Goal: Task Accomplishment & Management: Use online tool/utility

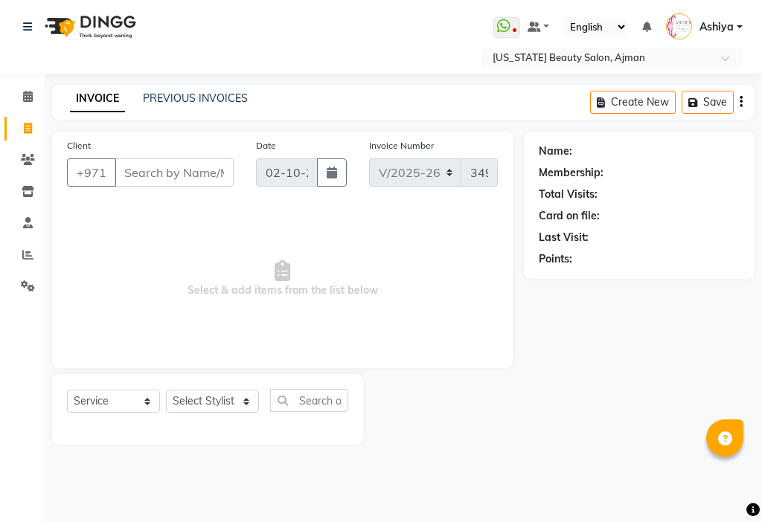
select select "637"
select select "service"
select select "89320"
click at [166, 390] on select "Select Stylist [PERSON_NAME] [PERSON_NAME] Ashiya Cashier [PERSON_NAME] [PERSON…" at bounding box center [212, 401] width 93 height 23
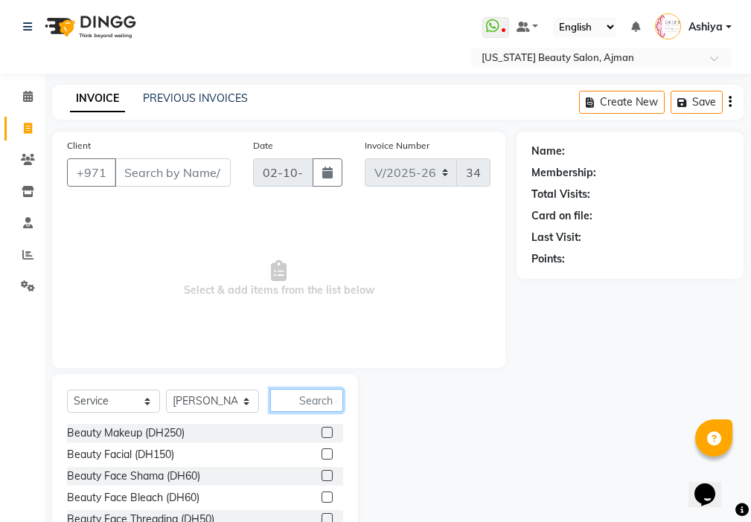
click at [315, 399] on input "text" at bounding box center [306, 400] width 73 height 23
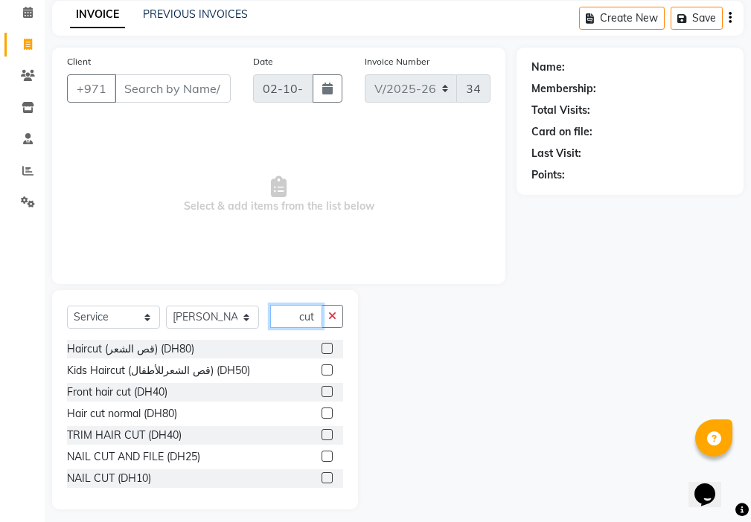
scroll to position [94, 0]
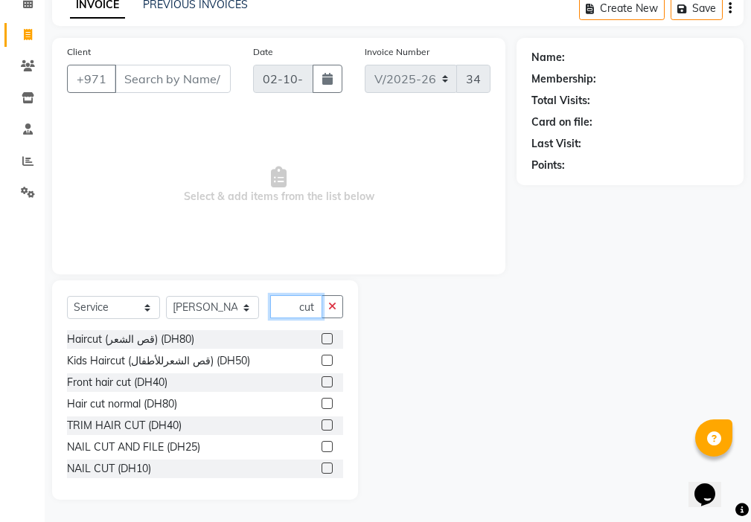
type input "cut"
click at [322, 447] on label at bounding box center [327, 446] width 11 height 11
click at [322, 447] on input "checkbox" at bounding box center [327, 448] width 10 height 10
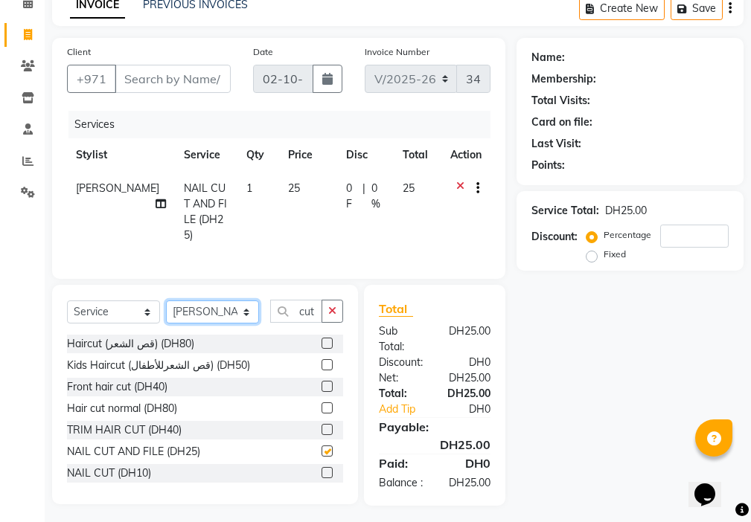
click at [201, 313] on select "Select Stylist [PERSON_NAME] [PERSON_NAME] Ashiya Cashier [PERSON_NAME] [PERSON…" at bounding box center [212, 312] width 93 height 23
checkbox input "false"
select select "68692"
click at [166, 301] on select "Select Stylist [PERSON_NAME] [PERSON_NAME] Ashiya Cashier [PERSON_NAME] [PERSON…" at bounding box center [212, 312] width 93 height 23
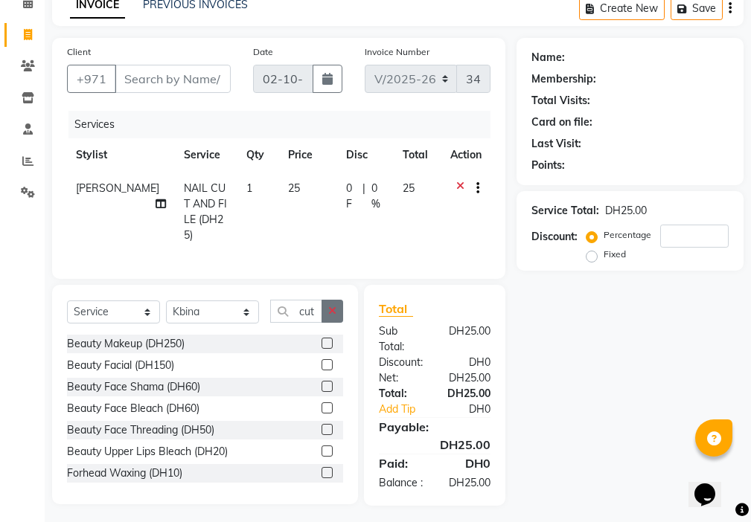
click at [333, 306] on icon "button" at bounding box center [332, 311] width 8 height 10
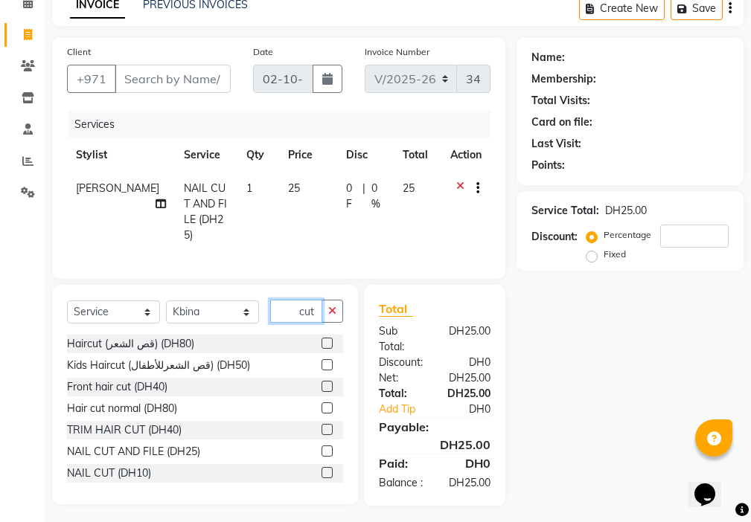
type input "cut"
click at [322, 447] on label at bounding box center [327, 451] width 11 height 11
click at [322, 447] on input "checkbox" at bounding box center [327, 452] width 10 height 10
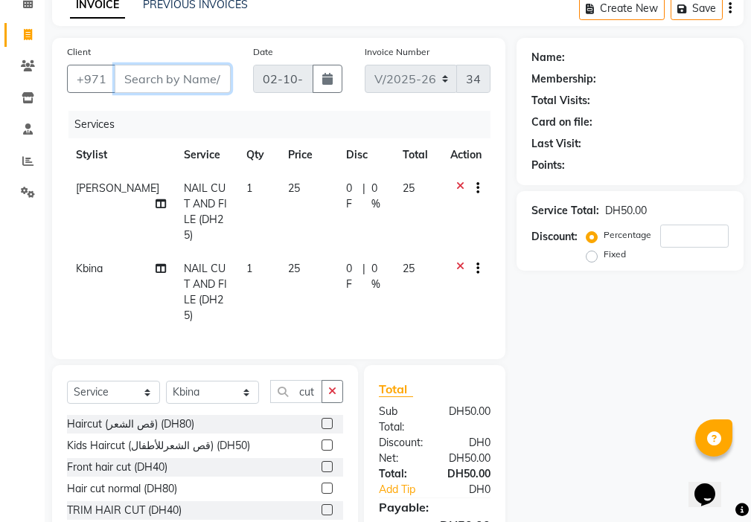
click at [194, 89] on input "Client" at bounding box center [173, 79] width 116 height 28
checkbox input "false"
type input "5"
type input "0"
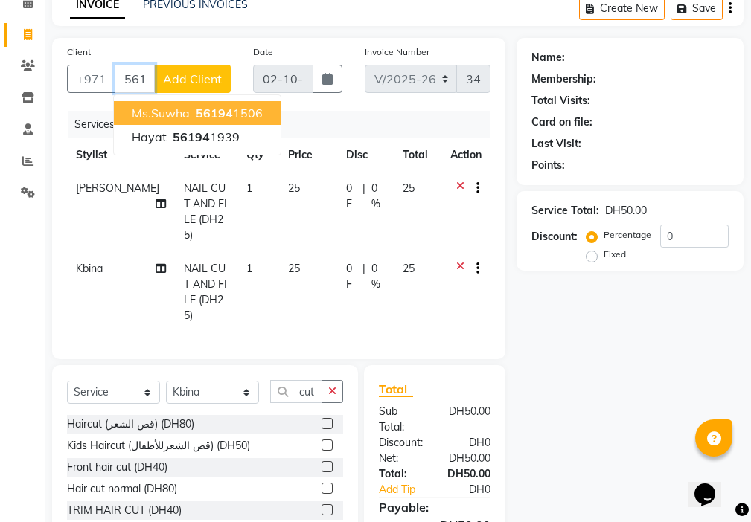
click at [255, 121] on button "Ms.Suwha 56194 1506" at bounding box center [197, 113] width 167 height 24
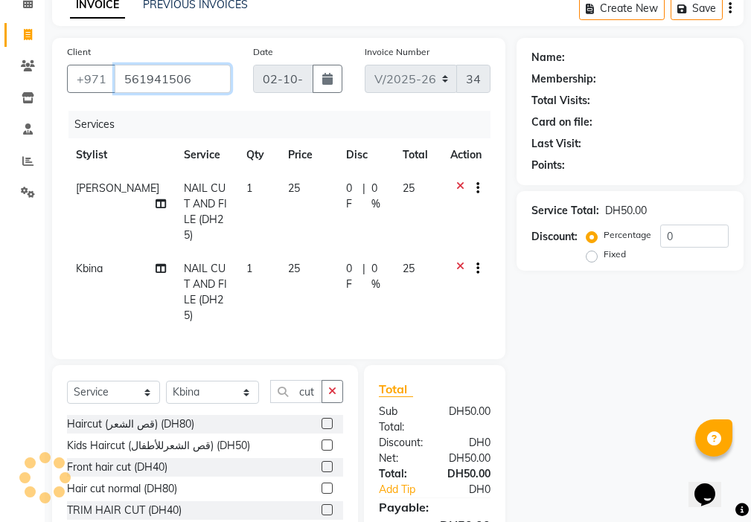
type input "561941506"
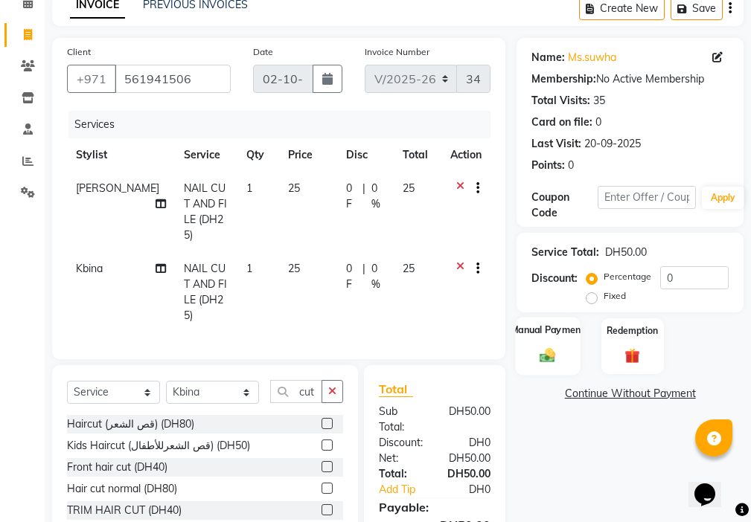
click at [566, 362] on div "Manual Payment" at bounding box center [548, 346] width 65 height 58
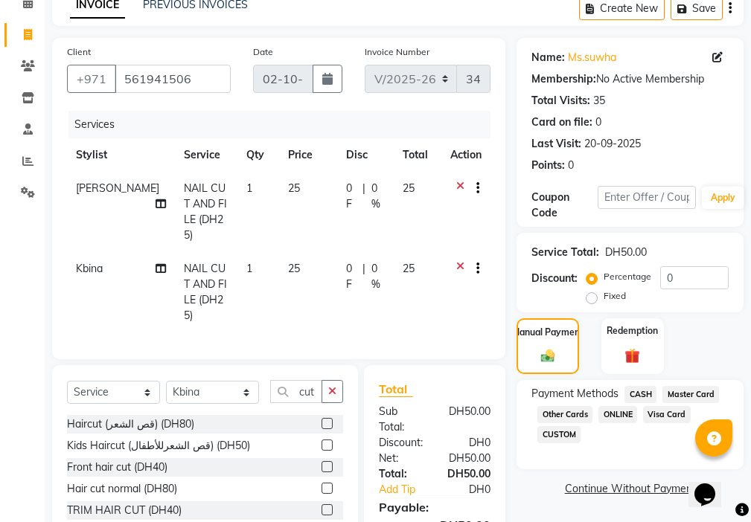
click at [642, 393] on span "CASH" at bounding box center [640, 394] width 32 height 17
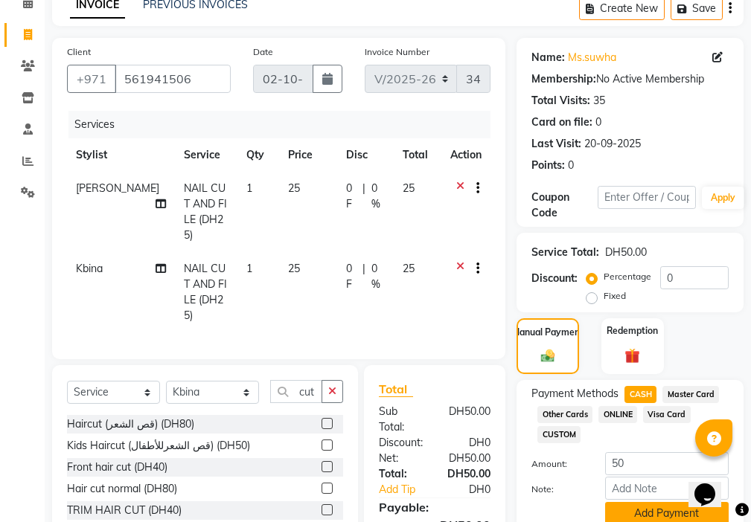
click at [637, 514] on button "Add Payment" at bounding box center [667, 513] width 124 height 23
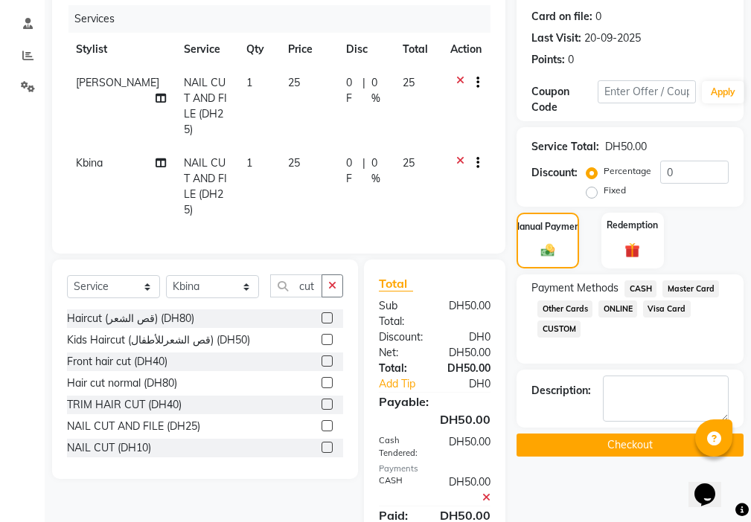
scroll to position [253, 0]
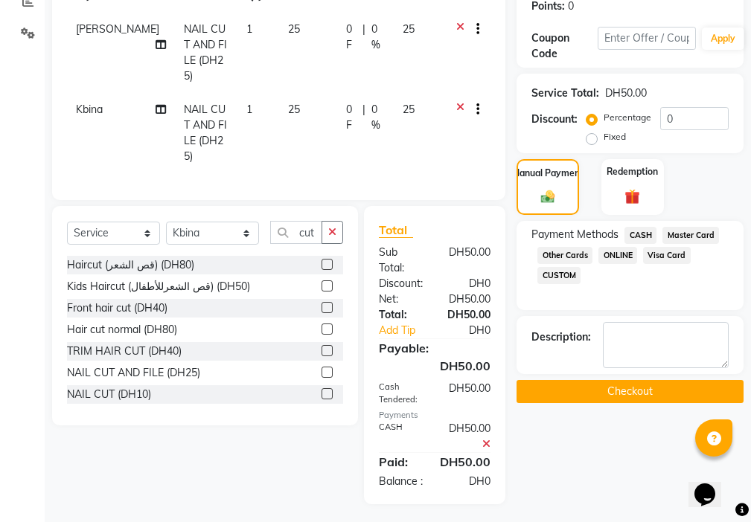
click at [649, 389] on button "Checkout" at bounding box center [630, 391] width 227 height 23
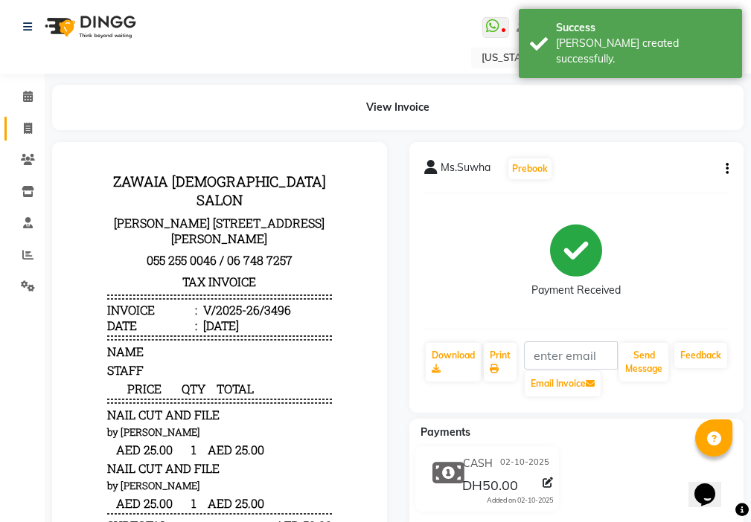
click at [24, 127] on icon at bounding box center [28, 128] width 8 height 11
select select "service"
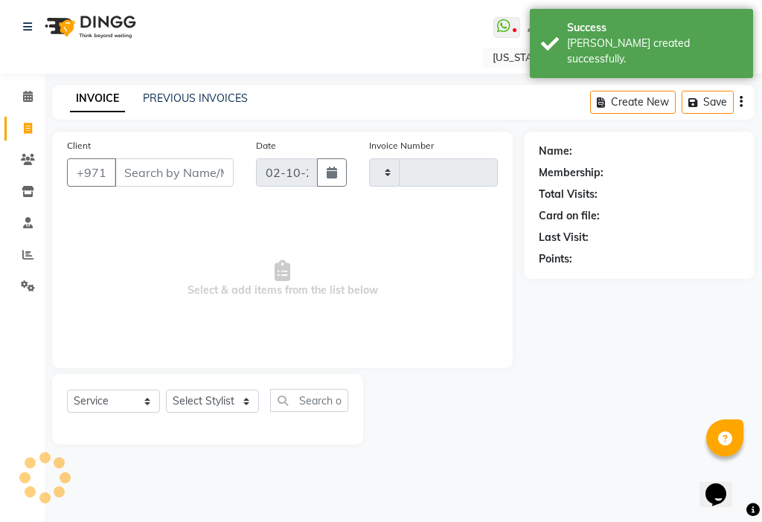
type input "3497"
select select "637"
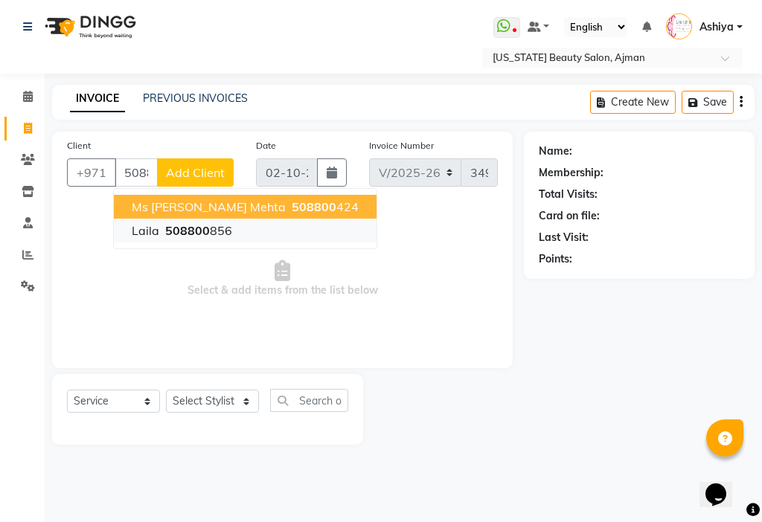
click at [184, 232] on span "508800" at bounding box center [187, 230] width 45 height 15
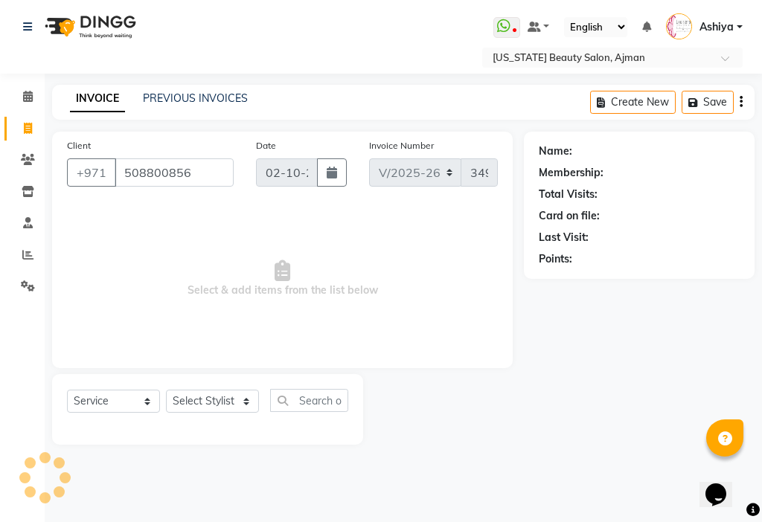
type input "508800856"
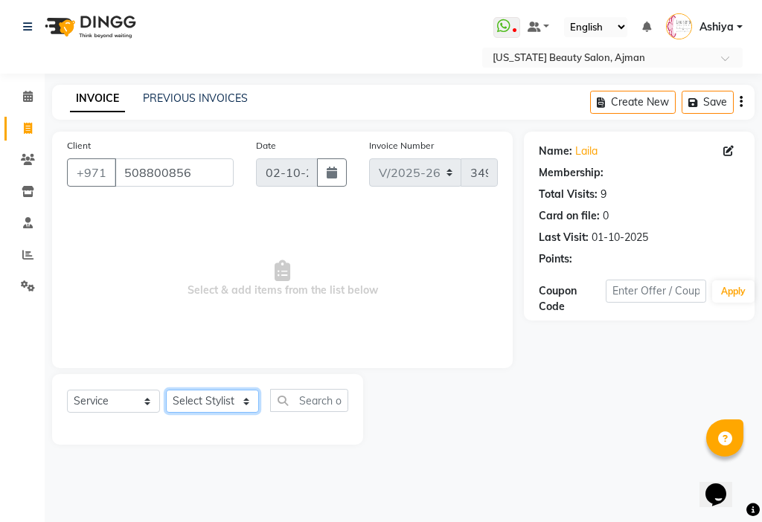
click at [193, 405] on select "Select Stylist [PERSON_NAME] [PERSON_NAME] Ashiya Cashier [PERSON_NAME] [PERSON…" at bounding box center [212, 401] width 93 height 23
select select "33912"
click at [166, 390] on select "Select Stylist [PERSON_NAME] [PERSON_NAME] Ashiya Cashier [PERSON_NAME] [PERSON…" at bounding box center [212, 401] width 93 height 23
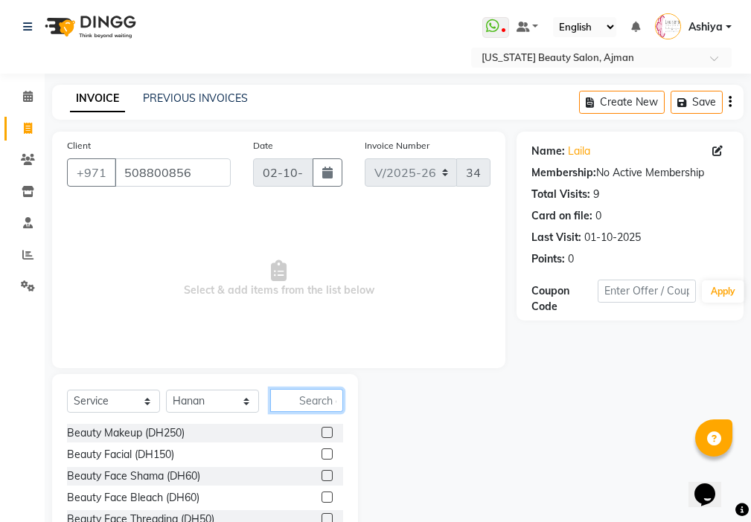
click at [332, 400] on input "text" at bounding box center [306, 400] width 73 height 23
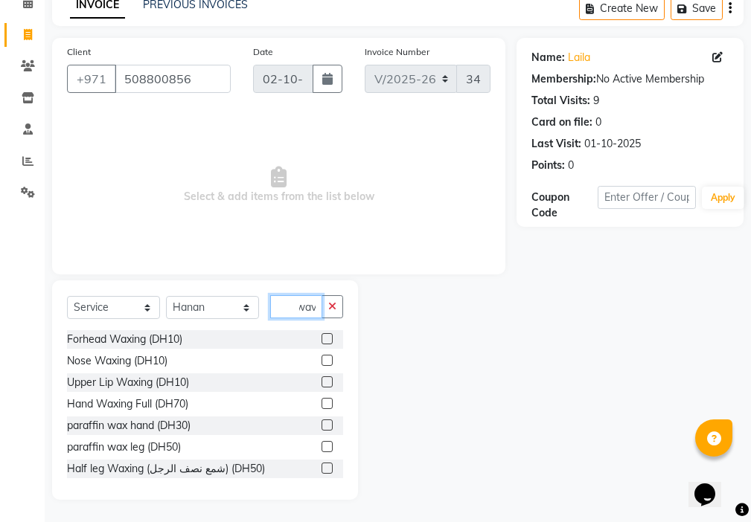
scroll to position [10, 0]
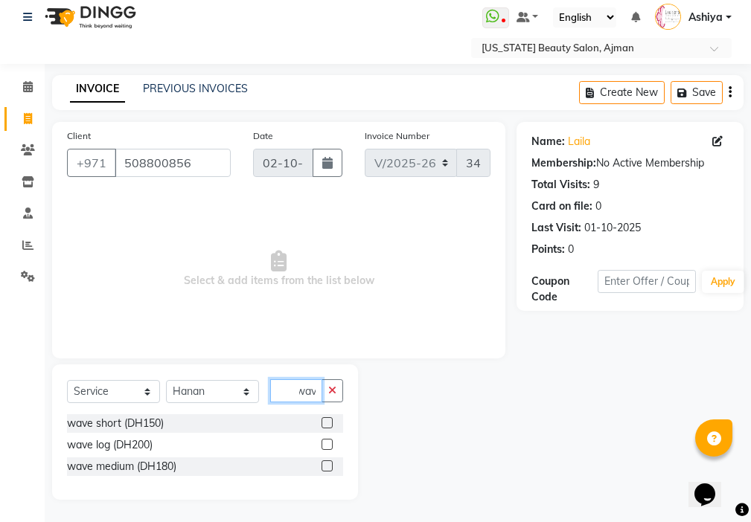
type input "wav"
click at [328, 445] on label at bounding box center [327, 444] width 11 height 11
click at [328, 445] on input "checkbox" at bounding box center [327, 446] width 10 height 10
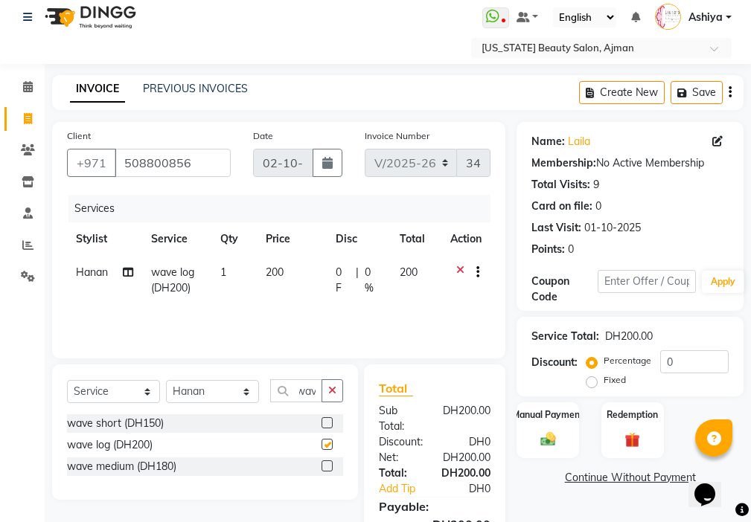
scroll to position [0, 0]
checkbox input "false"
click at [207, 391] on select "Select Stylist [PERSON_NAME] [PERSON_NAME] Ashiya Cashier [PERSON_NAME] [PERSON…" at bounding box center [212, 391] width 93 height 23
select select "68424"
click at [166, 380] on select "Select Stylist [PERSON_NAME] [PERSON_NAME] Ashiya Cashier [PERSON_NAME] [PERSON…" at bounding box center [212, 391] width 93 height 23
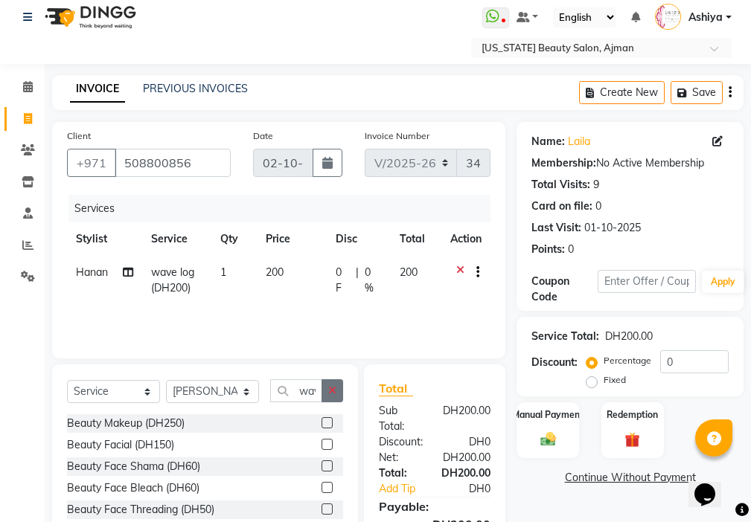
click at [333, 390] on icon "button" at bounding box center [332, 391] width 8 height 10
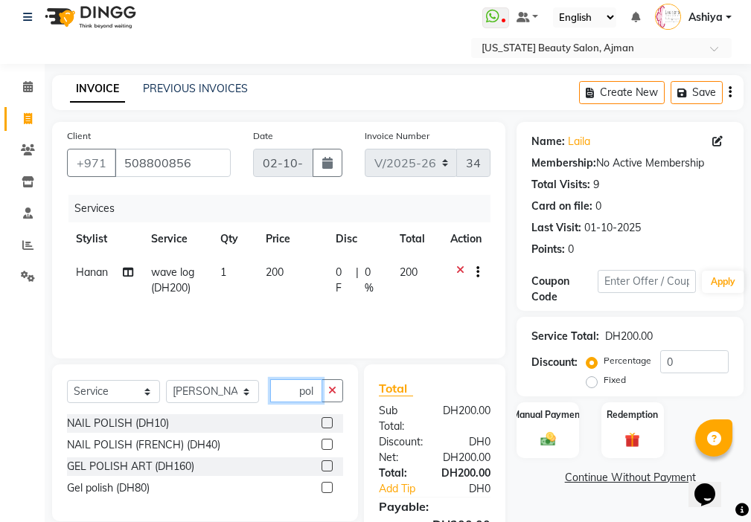
type input "pol"
click at [328, 423] on label at bounding box center [327, 423] width 11 height 11
click at [328, 423] on input "checkbox" at bounding box center [327, 424] width 10 height 10
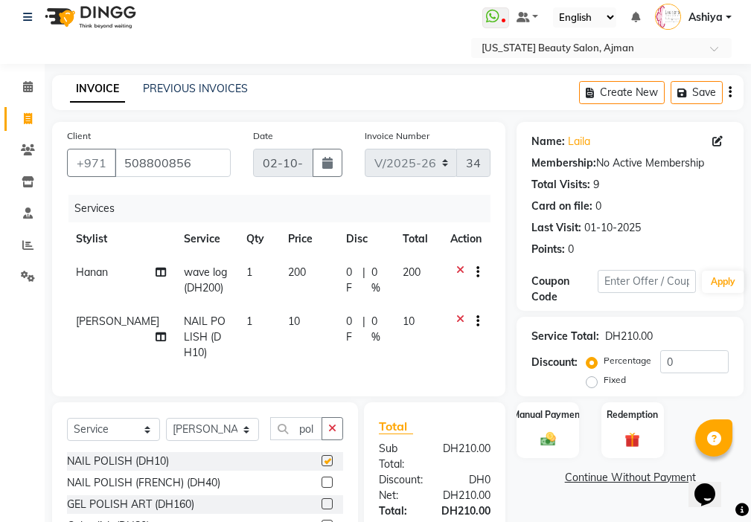
checkbox input "false"
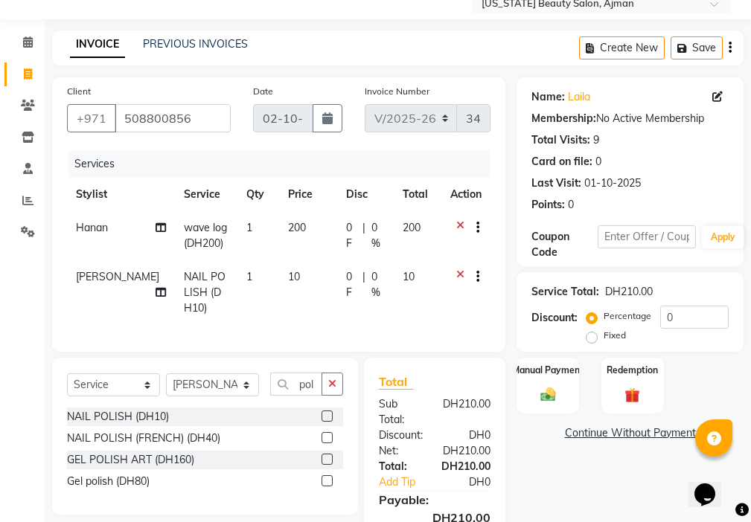
scroll to position [160, 0]
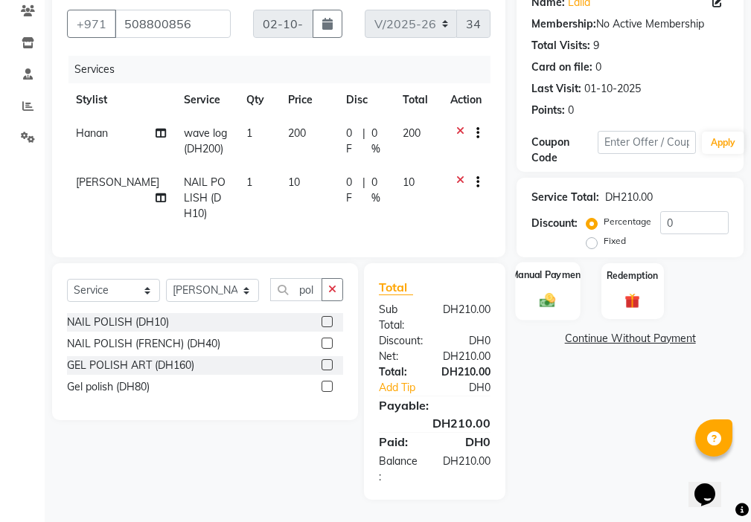
click at [550, 299] on div "Manual Payment" at bounding box center [548, 291] width 65 height 58
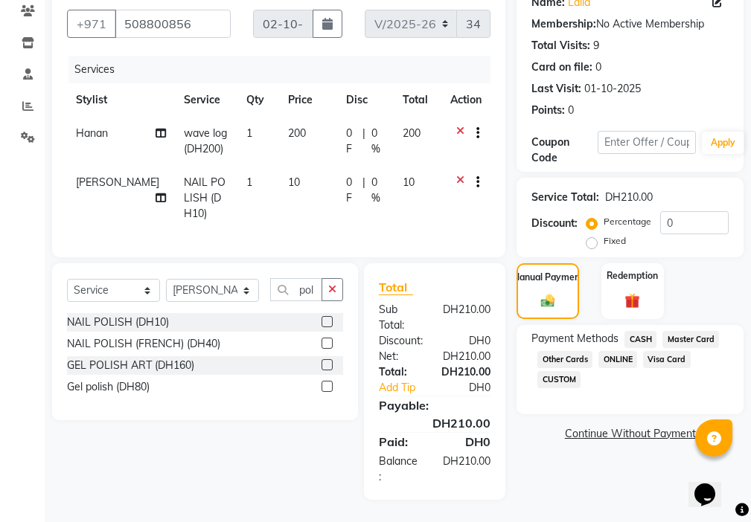
click at [675, 352] on span "Visa Card" at bounding box center [667, 359] width 48 height 17
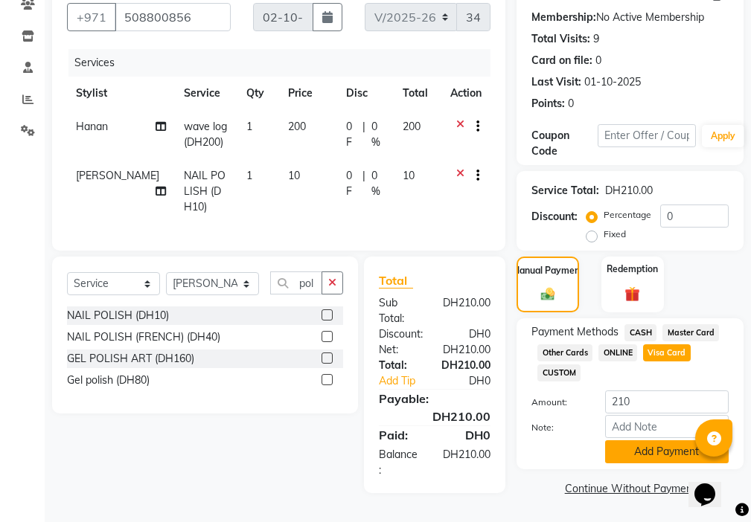
click at [651, 448] on button "Add Payment" at bounding box center [667, 452] width 124 height 23
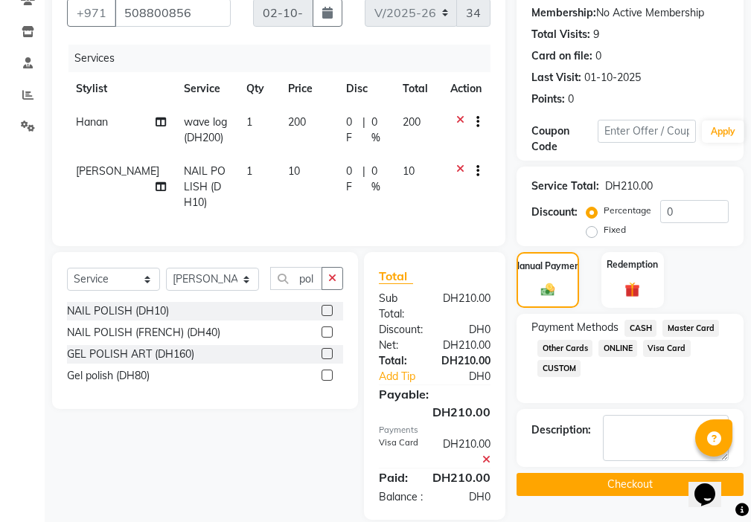
click at [616, 490] on button "Checkout" at bounding box center [630, 484] width 227 height 23
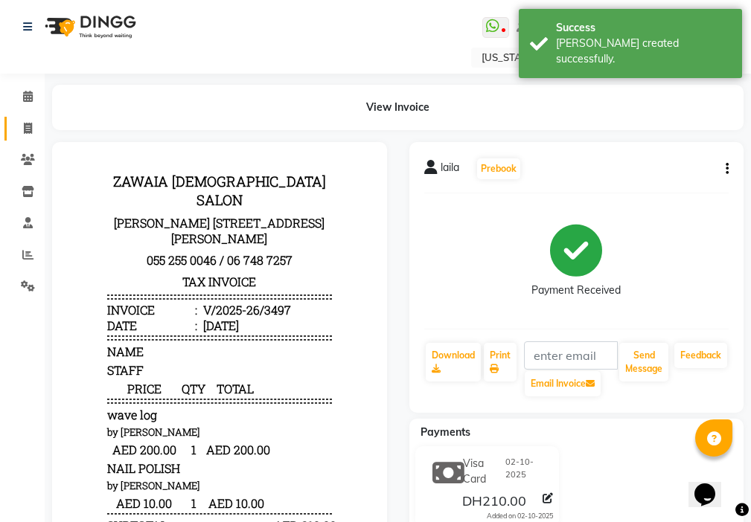
click at [33, 124] on span at bounding box center [28, 129] width 26 height 17
select select "service"
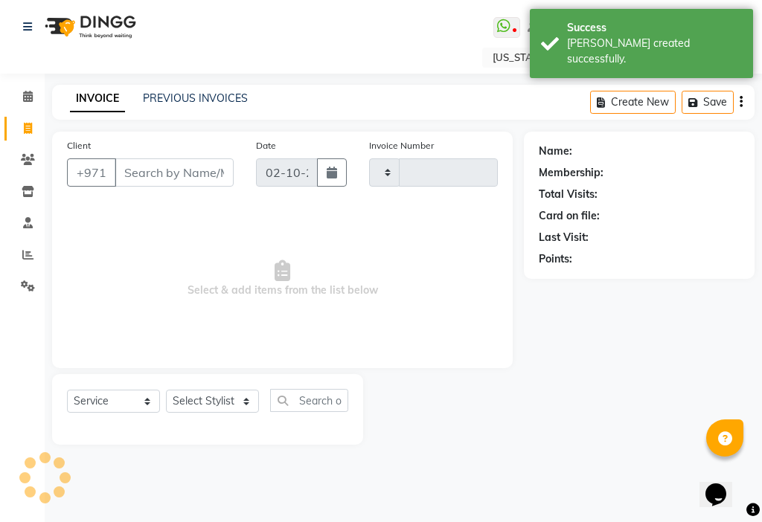
type input "3498"
select select "637"
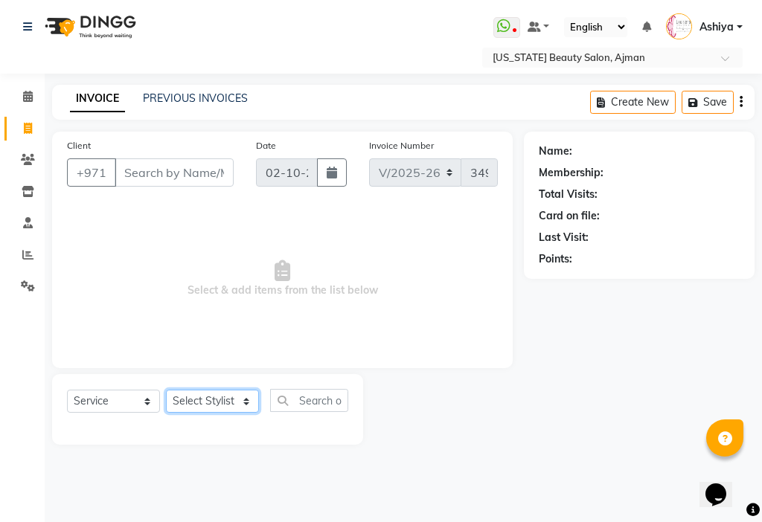
click at [181, 405] on select "Select Stylist [PERSON_NAME] [PERSON_NAME] Ashiya Cashier [PERSON_NAME] [PERSON…" at bounding box center [212, 401] width 93 height 23
select select "68424"
click at [166, 390] on select "Select Stylist [PERSON_NAME] [PERSON_NAME] Ashiya Cashier [PERSON_NAME] [PERSON…" at bounding box center [212, 401] width 93 height 23
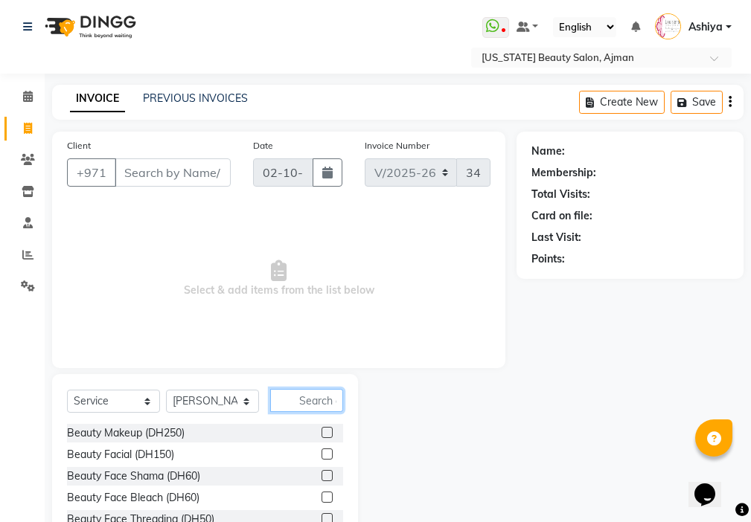
click at [319, 404] on input "text" at bounding box center [306, 400] width 73 height 23
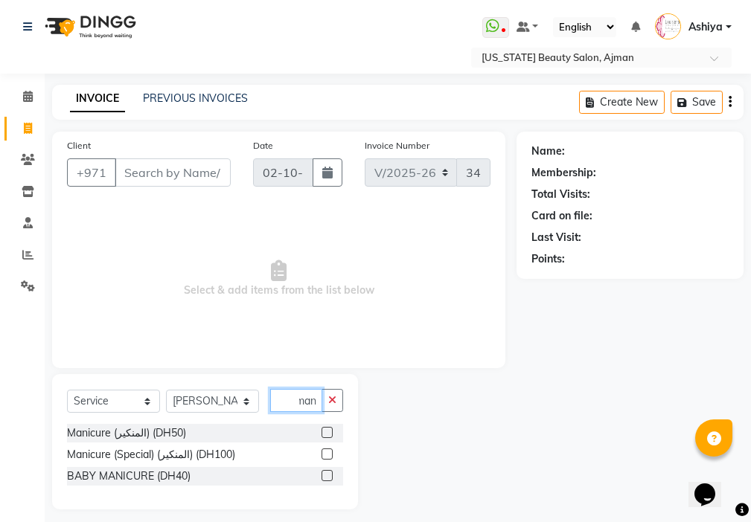
scroll to position [0, 7]
type input "mani"
click at [328, 433] on label at bounding box center [327, 432] width 11 height 11
click at [328, 433] on input "checkbox" at bounding box center [327, 434] width 10 height 10
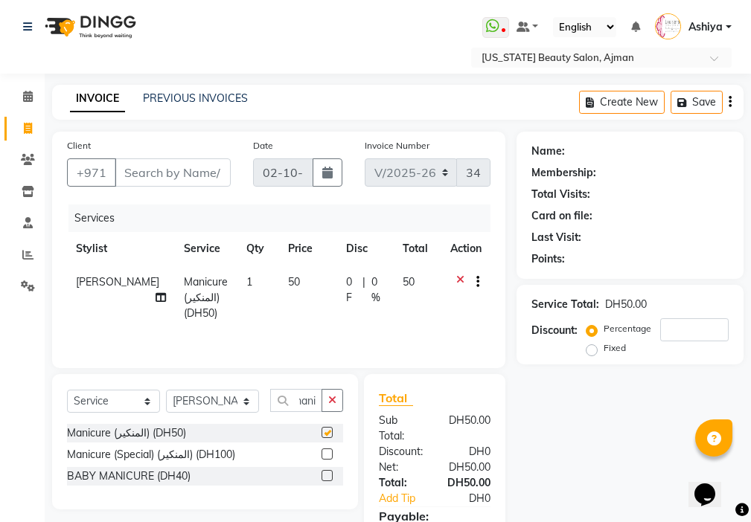
scroll to position [0, 0]
checkbox input "false"
click at [214, 409] on select "Select Stylist [PERSON_NAME] [PERSON_NAME] Ashiya Cashier [PERSON_NAME] [PERSON…" at bounding box center [212, 401] width 93 height 23
click at [166, 390] on select "Select Stylist [PERSON_NAME] [PERSON_NAME] Ashiya Cashier [PERSON_NAME] [PERSON…" at bounding box center [212, 401] width 93 height 23
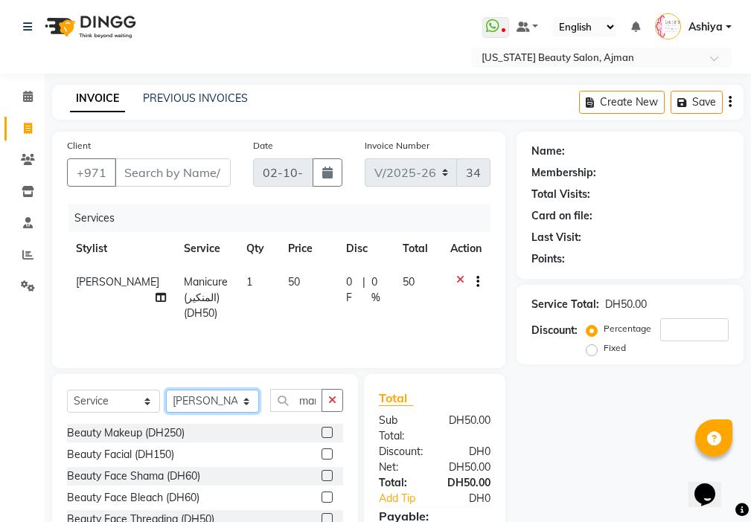
click at [220, 406] on select "Select Stylist [PERSON_NAME] [PERSON_NAME] Ashiya Cashier [PERSON_NAME] [PERSON…" at bounding box center [212, 401] width 93 height 23
select select "86231"
click at [166, 390] on select "Select Stylist [PERSON_NAME] [PERSON_NAME] Ashiya Cashier [PERSON_NAME] [PERSON…" at bounding box center [212, 401] width 93 height 23
click at [333, 400] on icon "button" at bounding box center [332, 400] width 8 height 10
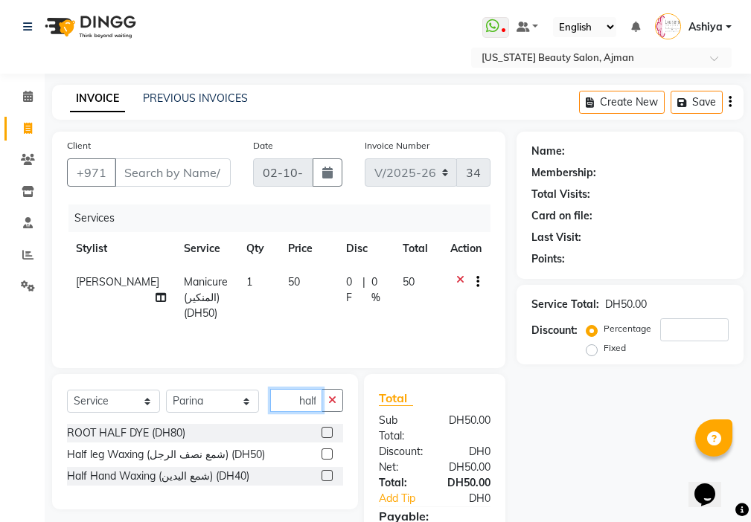
scroll to position [0, 1]
type input "half"
click at [326, 456] on label at bounding box center [327, 454] width 11 height 11
click at [326, 456] on input "checkbox" at bounding box center [327, 455] width 10 height 10
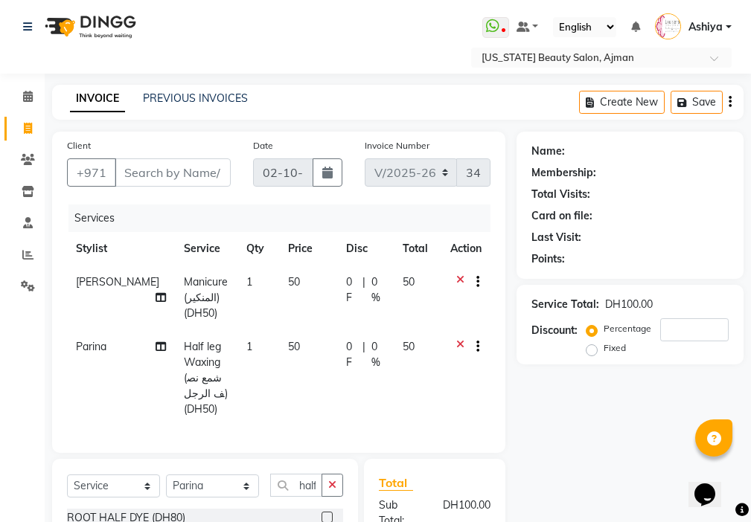
checkbox input "false"
click at [217, 477] on select "Select Stylist [PERSON_NAME] [PERSON_NAME] Ashiya Cashier [PERSON_NAME] [PERSON…" at bounding box center [212, 486] width 93 height 23
select select "9701"
click at [166, 475] on select "Select Stylist [PERSON_NAME] [PERSON_NAME] Ashiya Cashier [PERSON_NAME] [PERSON…" at bounding box center [212, 486] width 93 height 23
click at [333, 480] on icon "button" at bounding box center [332, 485] width 8 height 10
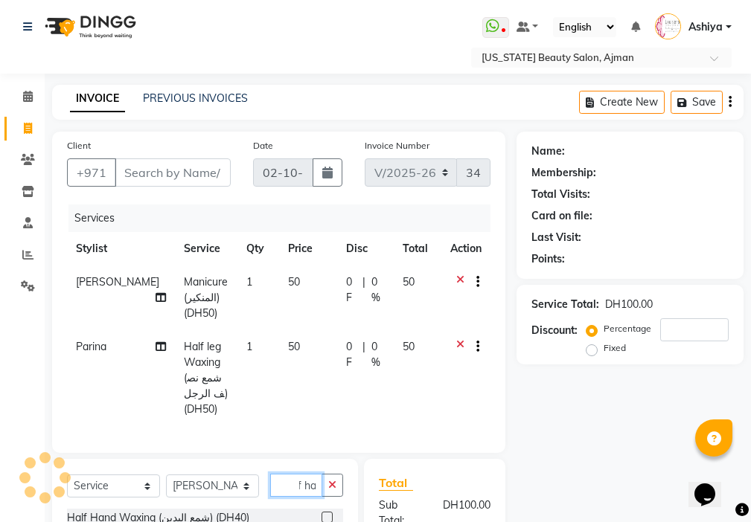
scroll to position [0, 22]
type input "half han"
click at [328, 514] on label at bounding box center [327, 517] width 11 height 11
click at [328, 514] on input "checkbox" at bounding box center [327, 519] width 10 height 10
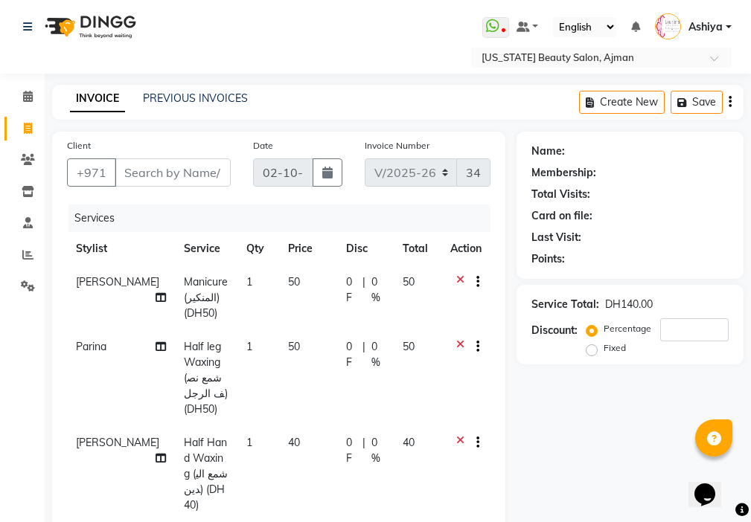
scroll to position [0, 0]
checkbox input "false"
click at [211, 179] on input "Client" at bounding box center [173, 173] width 116 height 28
type input "5"
type input "0"
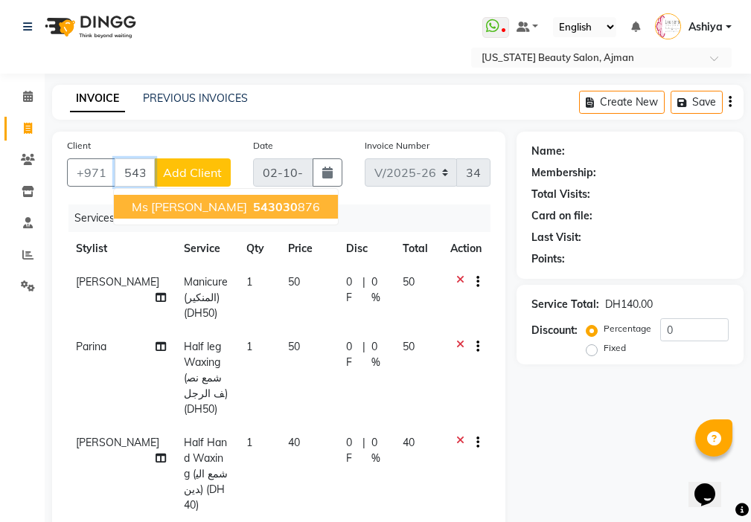
click at [250, 208] on ngb-highlight "543030 876" at bounding box center [285, 206] width 70 height 15
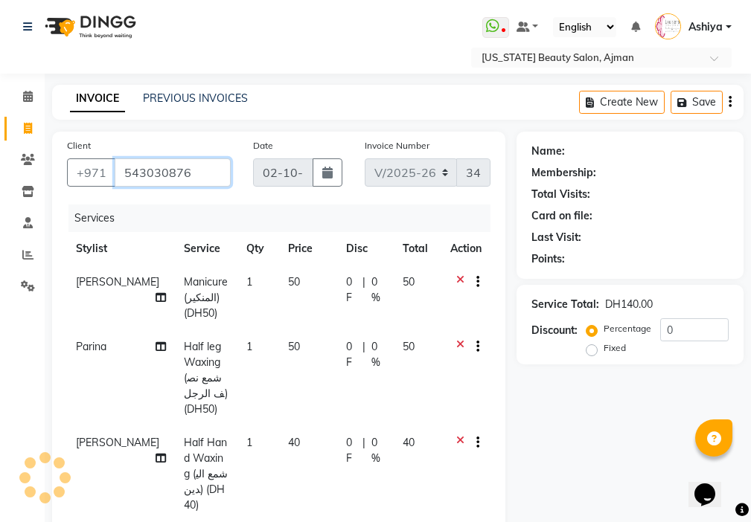
type input "543030876"
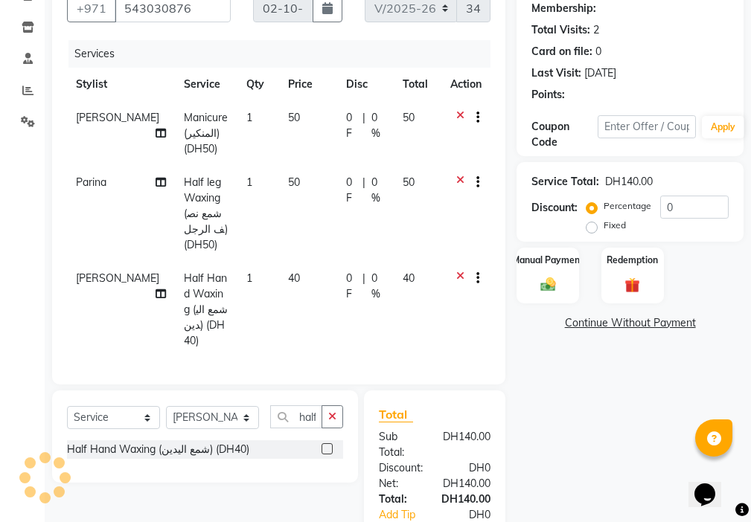
scroll to position [272, 0]
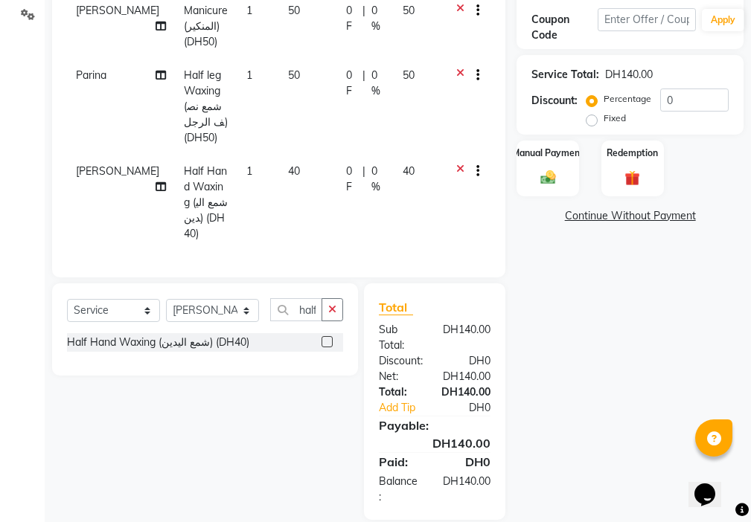
click at [550, 180] on img at bounding box center [548, 177] width 25 height 17
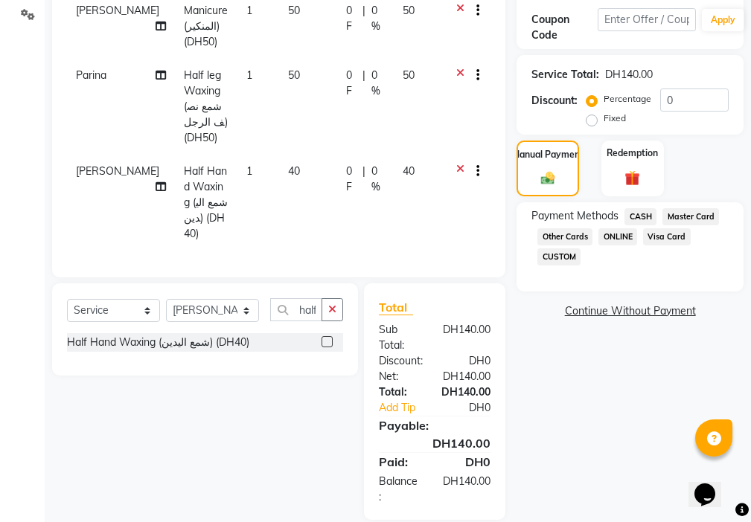
click at [651, 237] on span "Visa Card" at bounding box center [667, 236] width 48 height 17
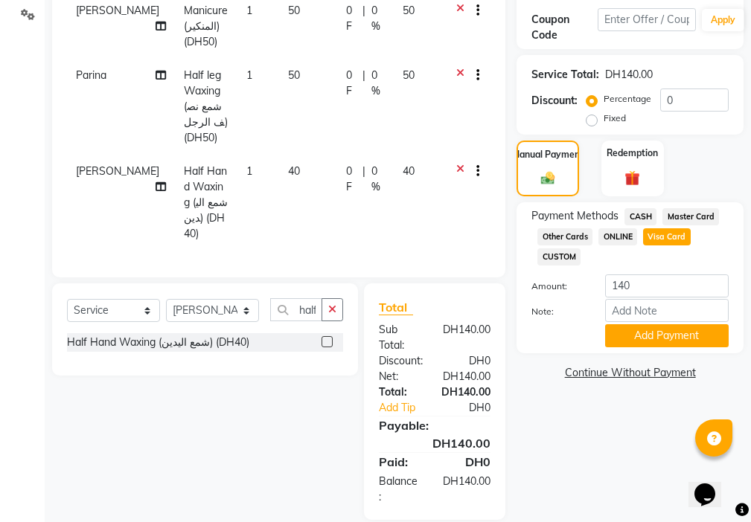
click at [637, 212] on span "CASH" at bounding box center [640, 216] width 32 height 17
click at [638, 211] on span "CASH" at bounding box center [640, 216] width 32 height 17
click at [647, 334] on button "Add Payment" at bounding box center [667, 336] width 124 height 23
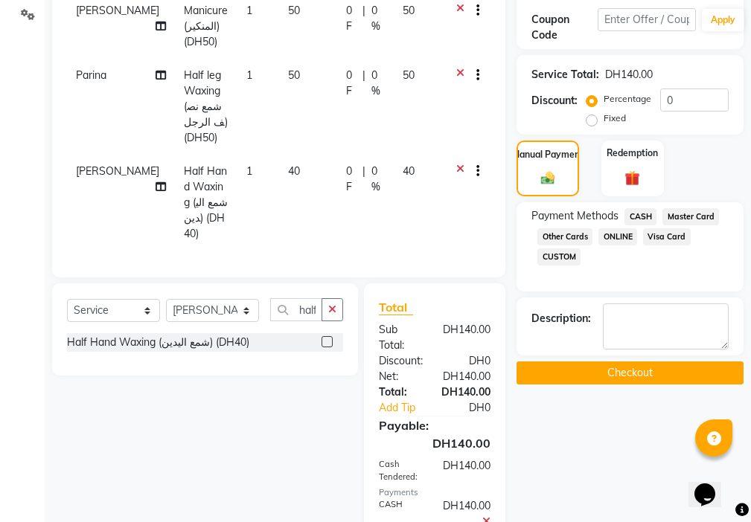
click at [612, 371] on button "Checkout" at bounding box center [630, 373] width 227 height 23
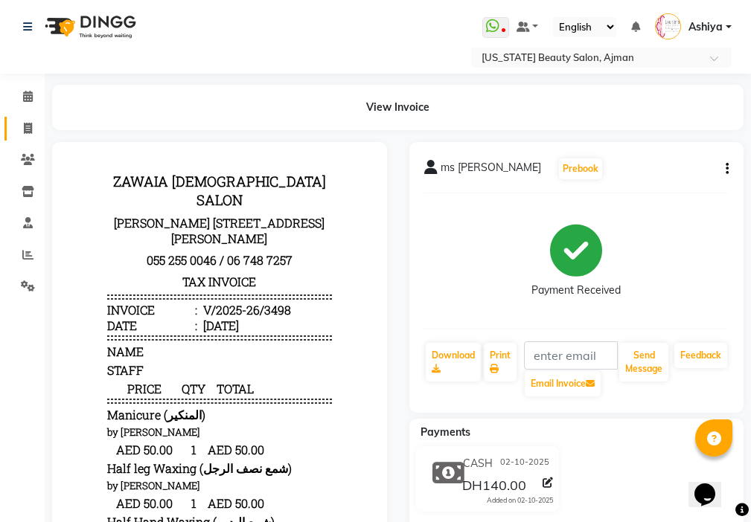
click at [25, 123] on icon at bounding box center [28, 128] width 8 height 11
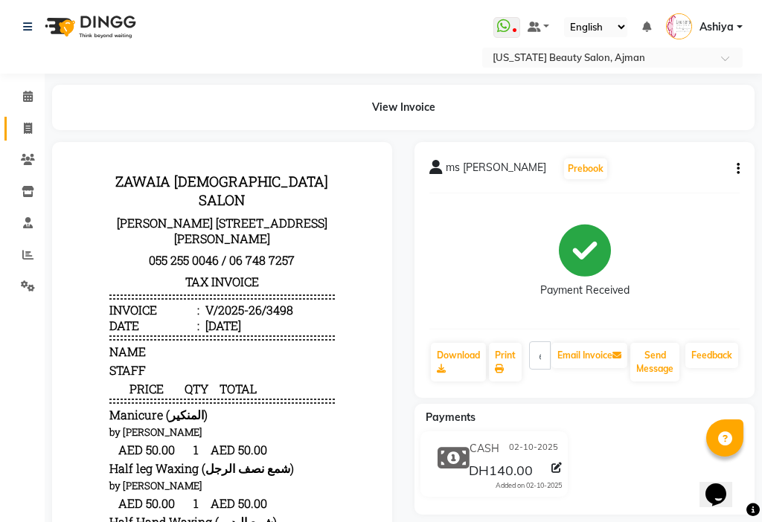
select select "service"
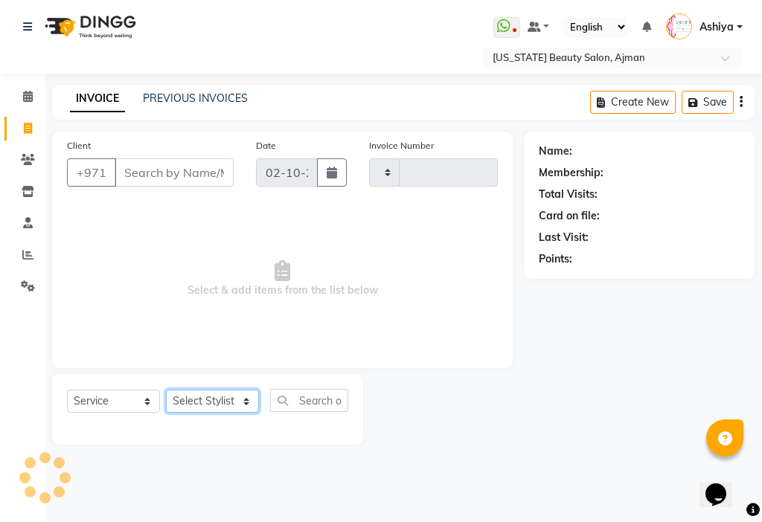
click at [214, 406] on select "Select Stylist" at bounding box center [212, 401] width 93 height 23
type input "3499"
select select "637"
click at [208, 397] on select "Select Stylist" at bounding box center [212, 401] width 93 height 23
click at [213, 397] on select "Select Stylist" at bounding box center [212, 401] width 93 height 23
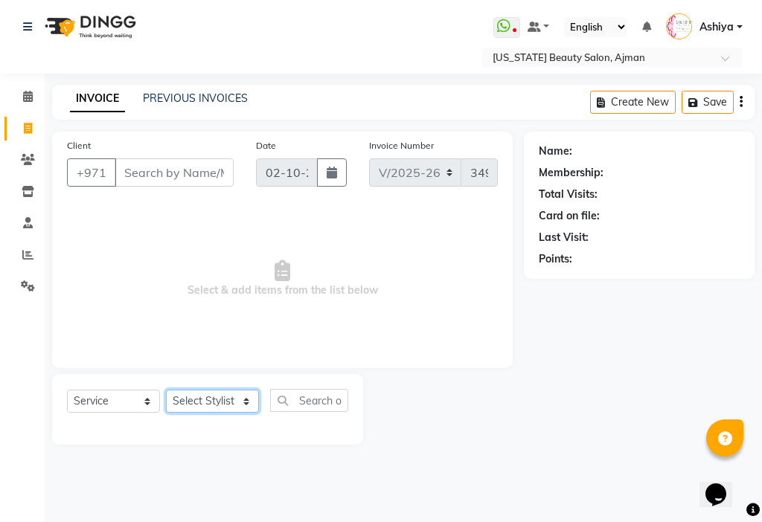
select select "69766"
click at [166, 390] on select "Select Stylist [PERSON_NAME] [PERSON_NAME] Ashiya Cashier [PERSON_NAME] [PERSON…" at bounding box center [212, 401] width 93 height 23
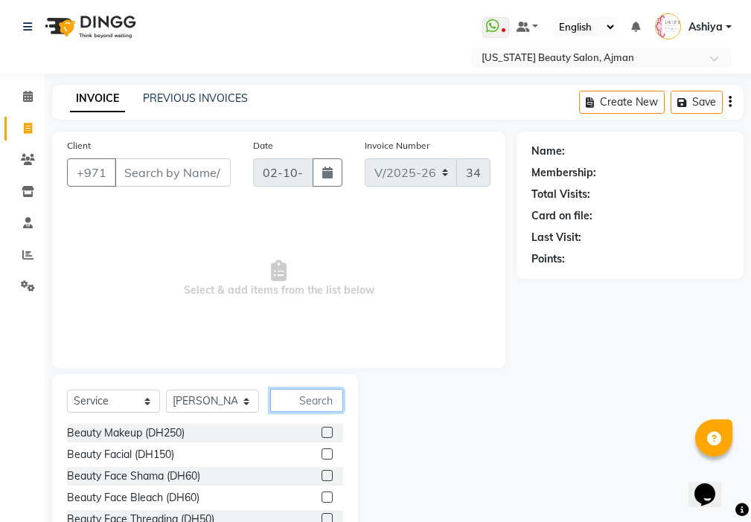
click at [312, 403] on input "text" at bounding box center [306, 400] width 73 height 23
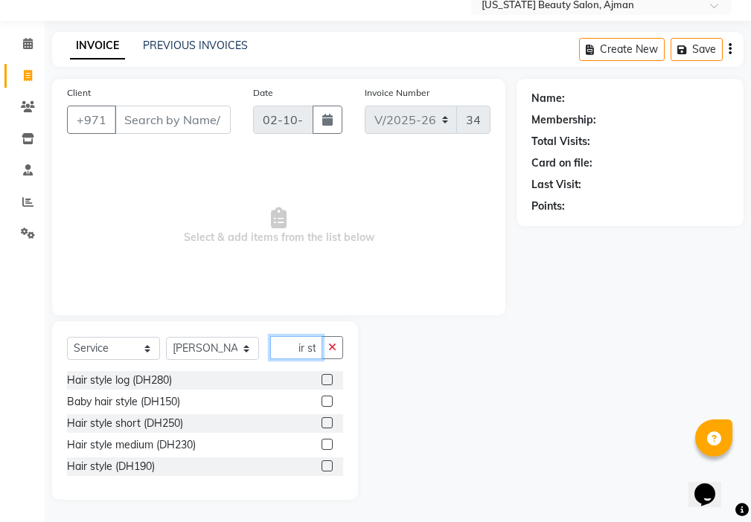
type input "hair st"
click at [328, 467] on label at bounding box center [327, 466] width 11 height 11
click at [328, 467] on input "checkbox" at bounding box center [327, 467] width 10 height 10
checkbox input "true"
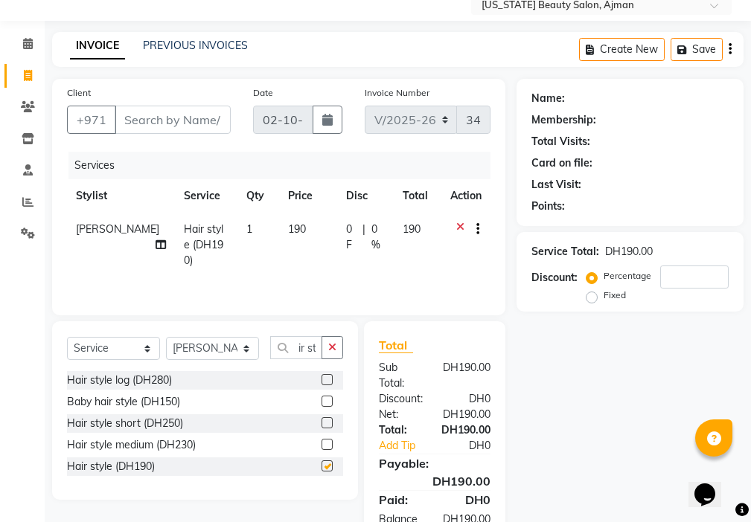
scroll to position [0, 0]
click at [333, 347] on icon "button" at bounding box center [332, 347] width 8 height 10
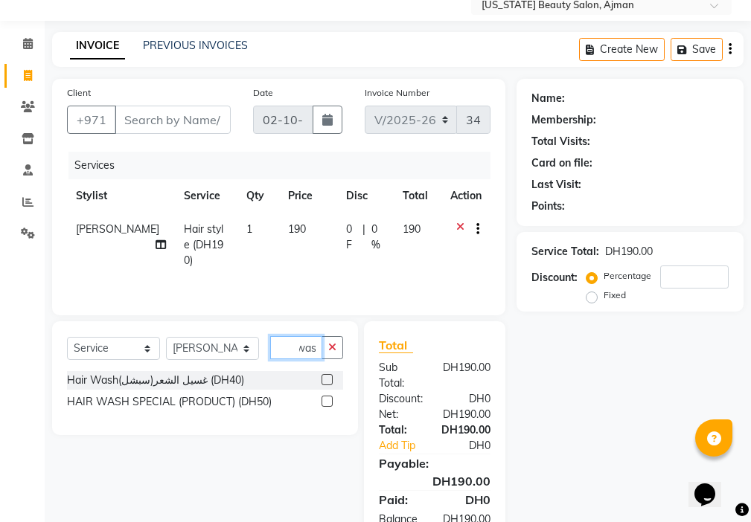
scroll to position [0, 9]
type input "wash"
click at [328, 385] on label at bounding box center [327, 379] width 11 height 11
click at [328, 385] on input "checkbox" at bounding box center [327, 381] width 10 height 10
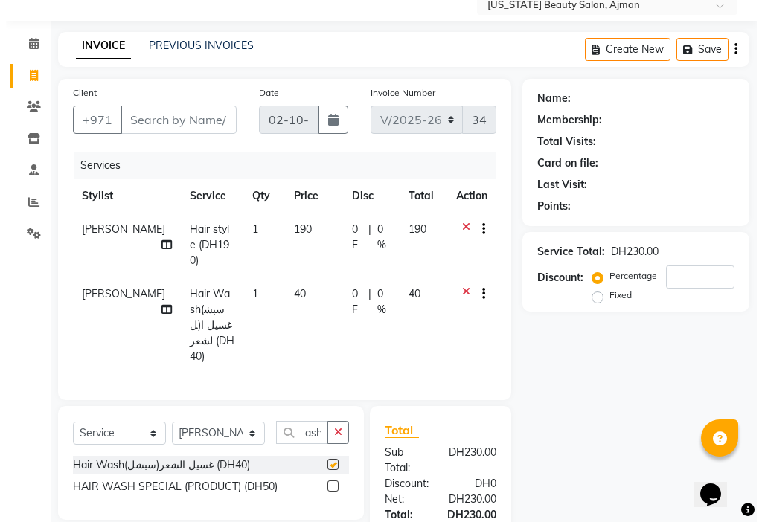
scroll to position [0, 0]
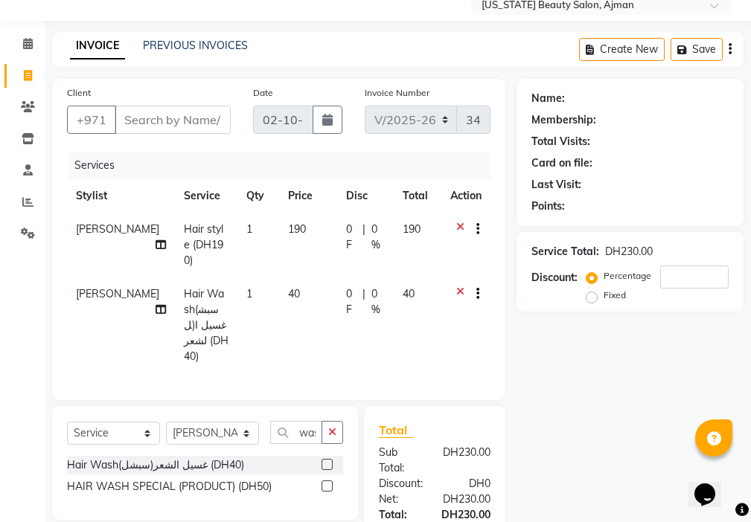
checkbox input "false"
click at [191, 422] on select "Select Stylist [PERSON_NAME] [PERSON_NAME] Ashiya Cashier [PERSON_NAME] [PERSON…" at bounding box center [212, 433] width 93 height 23
select select "68692"
click at [166, 422] on select "Select Stylist [PERSON_NAME] [PERSON_NAME] Ashiya Cashier [PERSON_NAME] [PERSON…" at bounding box center [212, 433] width 93 height 23
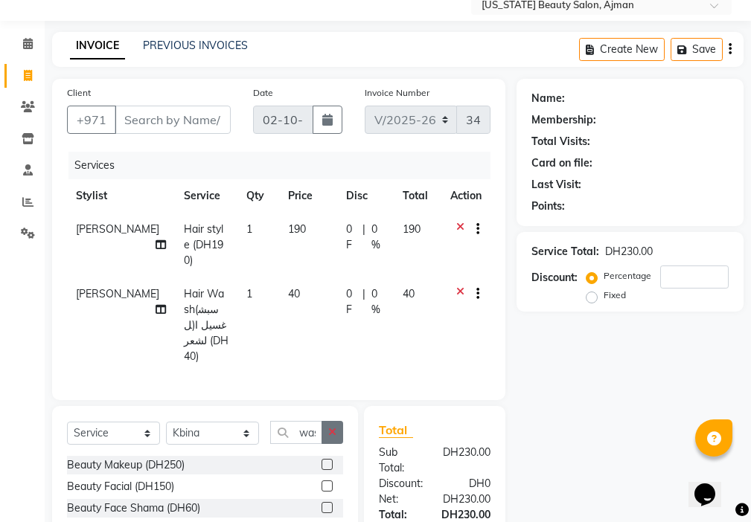
click at [333, 427] on icon "button" at bounding box center [332, 432] width 8 height 10
click at [322, 459] on label at bounding box center [327, 464] width 11 height 11
click at [322, 461] on input "checkbox" at bounding box center [327, 466] width 10 height 10
checkbox input "true"
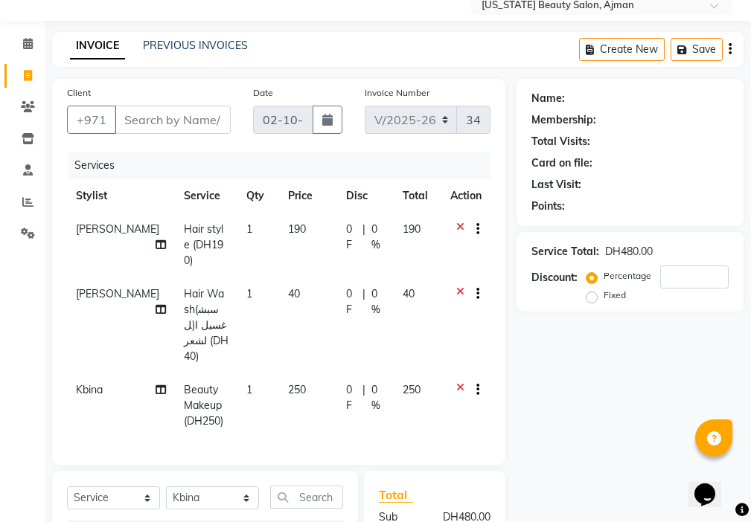
click at [306, 374] on td "250" at bounding box center [308, 406] width 58 height 65
select select "68692"
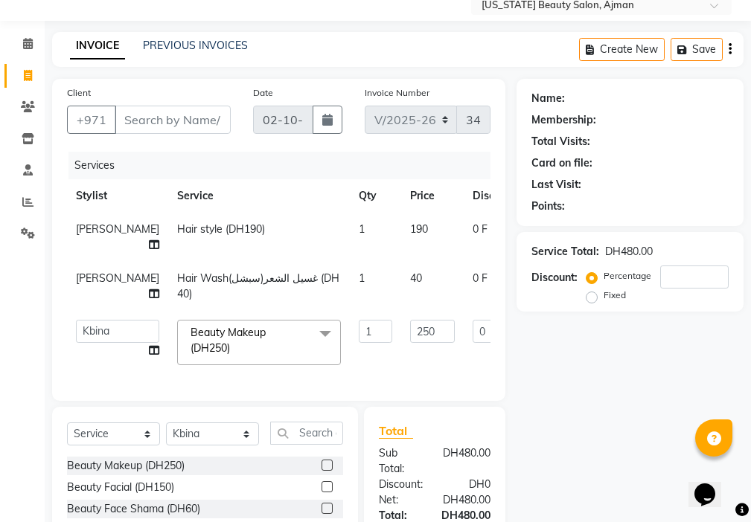
checkbox input "false"
click at [410, 330] on input "250" at bounding box center [432, 331] width 45 height 23
type input "190"
click at [163, 121] on input "Client" at bounding box center [173, 120] width 116 height 28
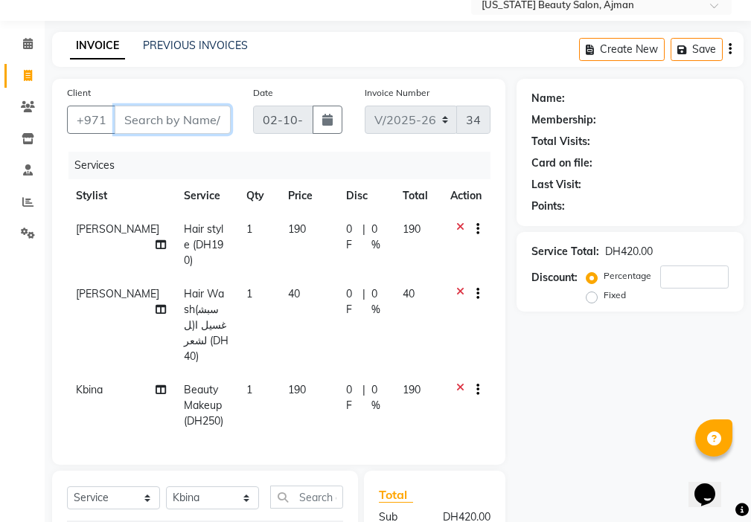
type input "5"
type input "0"
type input "545455656"
click at [216, 120] on span "Add Client" at bounding box center [192, 119] width 59 height 15
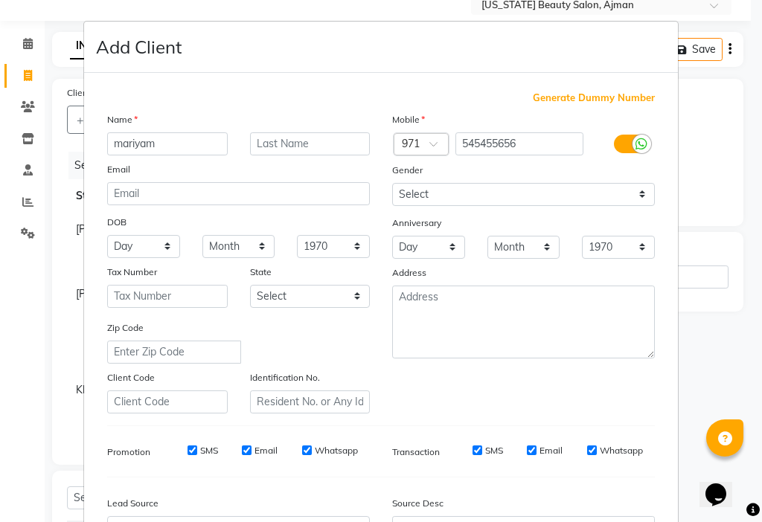
type input "mariyam"
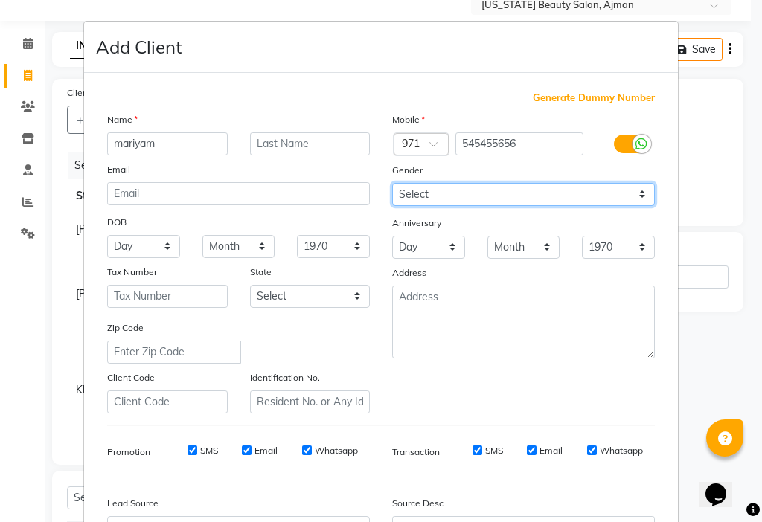
click at [420, 195] on select "Select [DEMOGRAPHIC_DATA] [DEMOGRAPHIC_DATA] Other Prefer Not To Say" at bounding box center [523, 194] width 263 height 23
select select "[DEMOGRAPHIC_DATA]"
click at [392, 183] on select "Select [DEMOGRAPHIC_DATA] [DEMOGRAPHIC_DATA] Other Prefer Not To Say" at bounding box center [523, 194] width 263 height 23
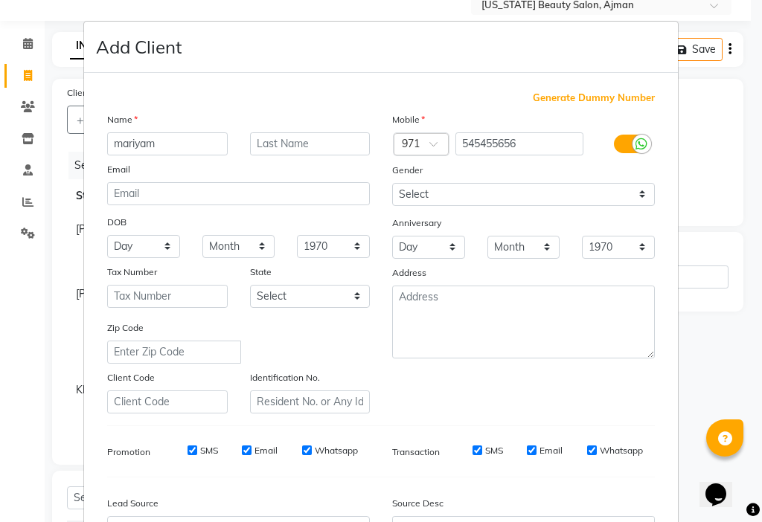
click at [202, 449] on label "SMS" at bounding box center [209, 450] width 18 height 13
click at [197, 449] on input "SMS" at bounding box center [193, 451] width 10 height 10
checkbox input "false"
click at [243, 450] on input "Email" at bounding box center [247, 451] width 10 height 10
checkbox input "false"
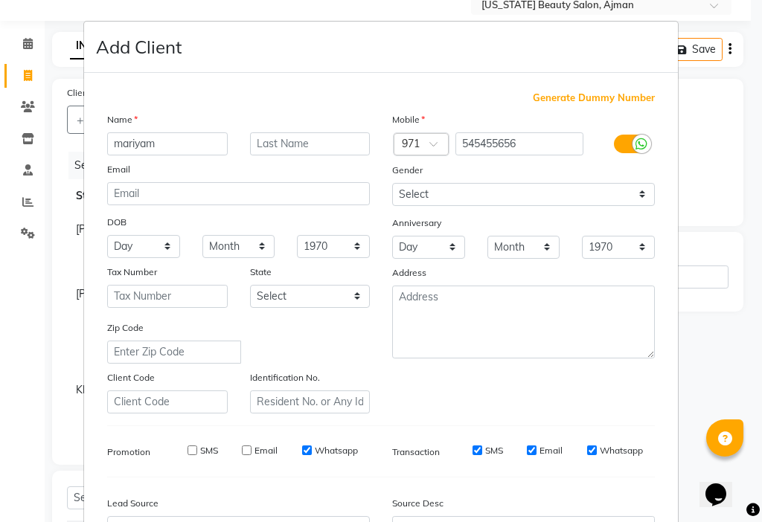
click at [473, 450] on input "SMS" at bounding box center [478, 451] width 10 height 10
checkbox input "false"
click at [527, 455] on input "Email" at bounding box center [532, 451] width 10 height 10
checkbox input "false"
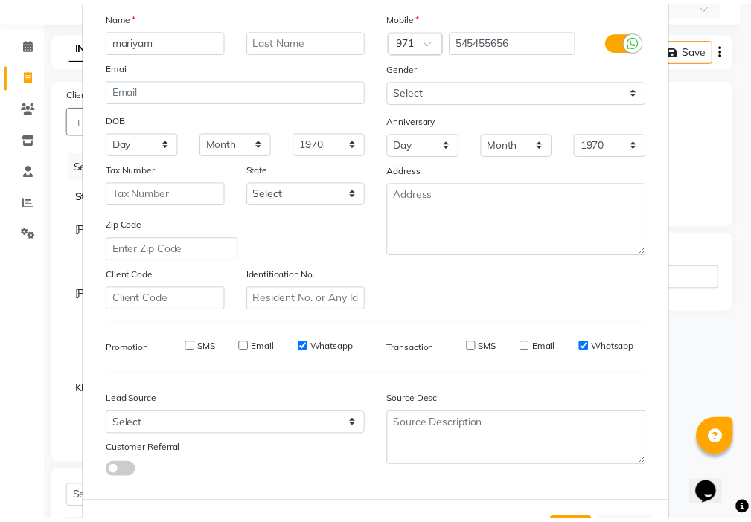
scroll to position [164, 0]
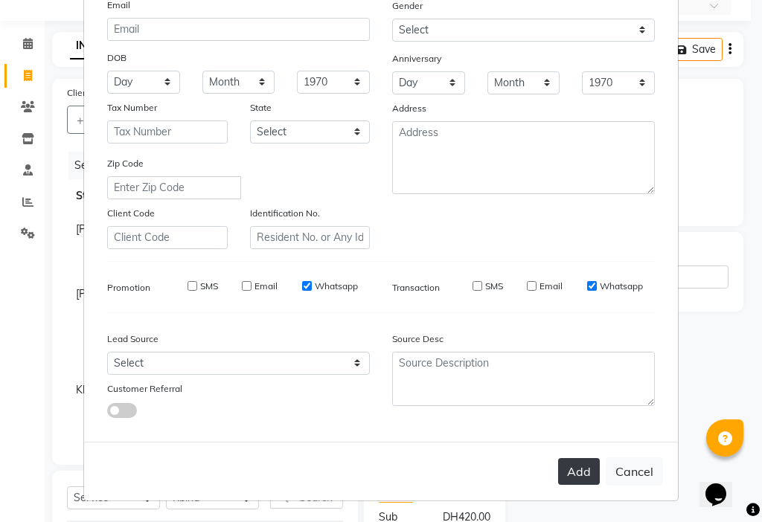
click at [576, 477] on button "Add" at bounding box center [579, 471] width 42 height 27
select select
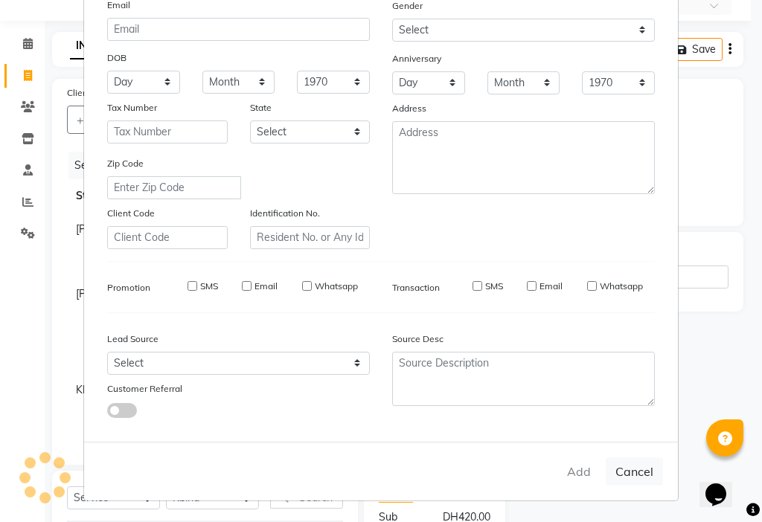
select select
checkbox input "false"
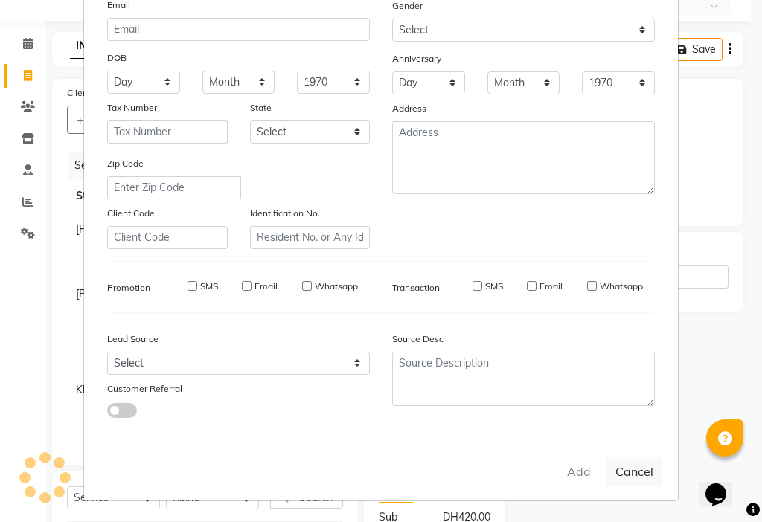
checkbox input "false"
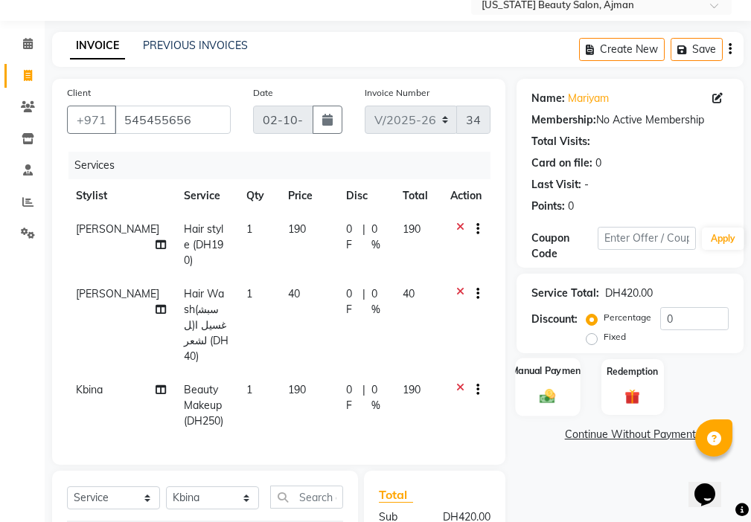
click at [545, 392] on img at bounding box center [547, 397] width 25 height 18
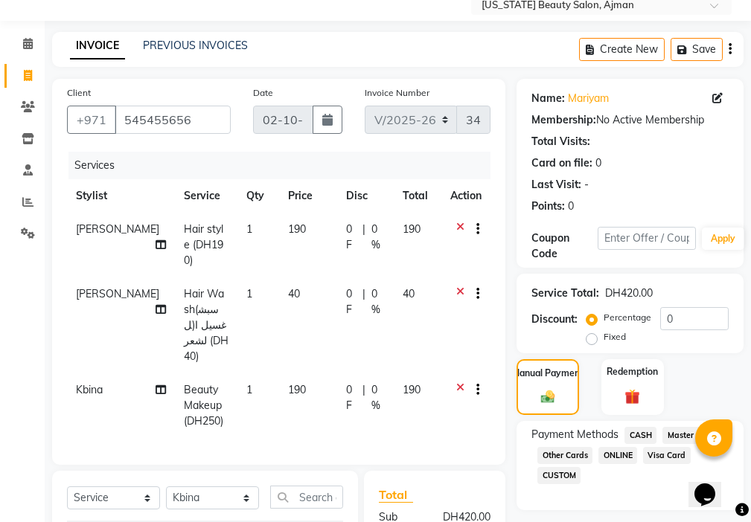
click at [669, 459] on span "Visa Card" at bounding box center [667, 455] width 48 height 17
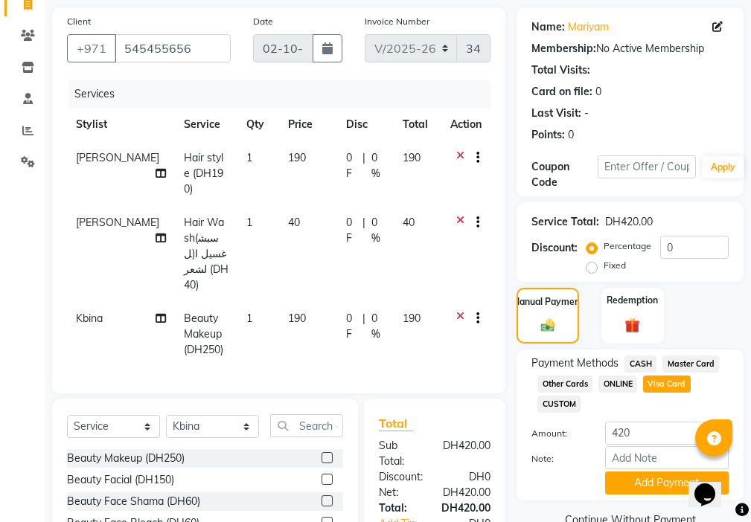
scroll to position [240, 0]
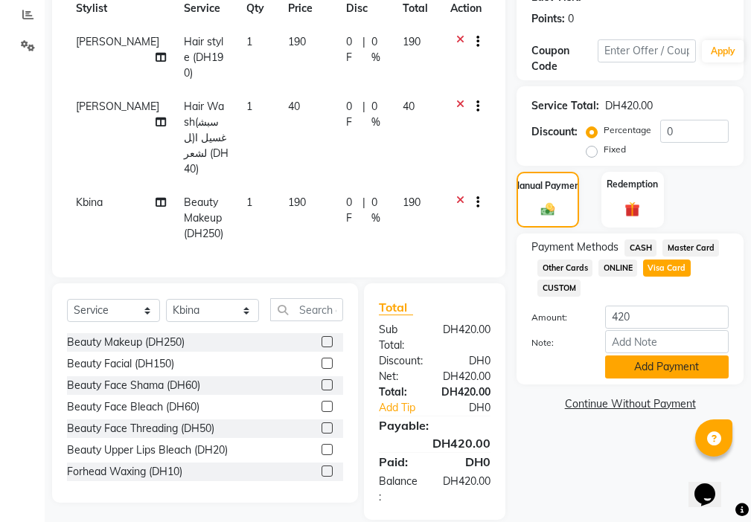
click at [630, 367] on button "Add Payment" at bounding box center [667, 367] width 124 height 23
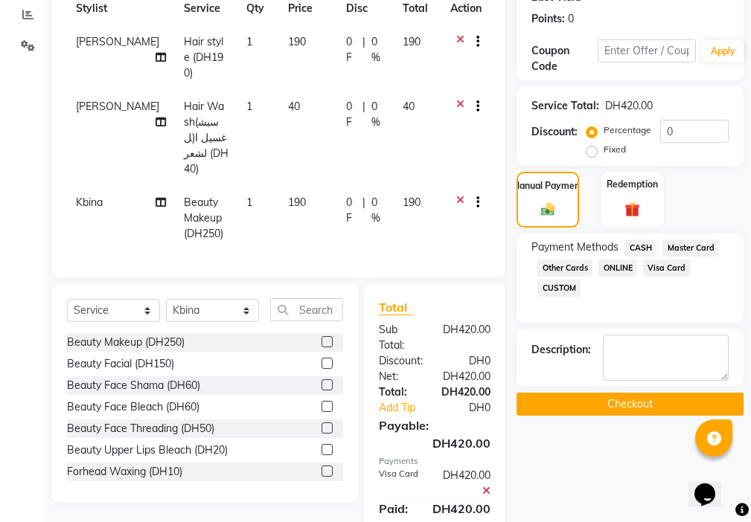
click at [610, 409] on button "Checkout" at bounding box center [630, 404] width 227 height 23
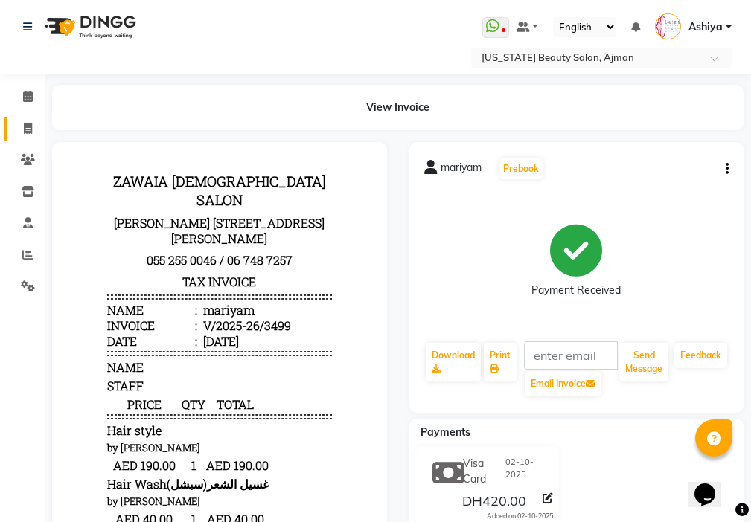
click at [28, 127] on icon at bounding box center [28, 128] width 8 height 11
select select "service"
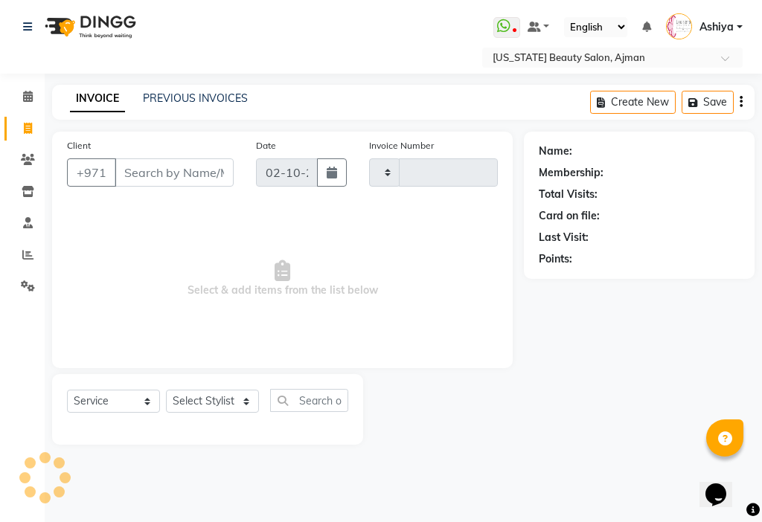
type input "3500"
select select "637"
